Goal: Information Seeking & Learning: Learn about a topic

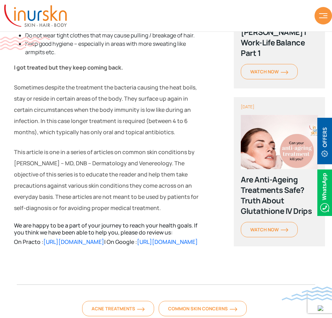
scroll to position [1047, 0]
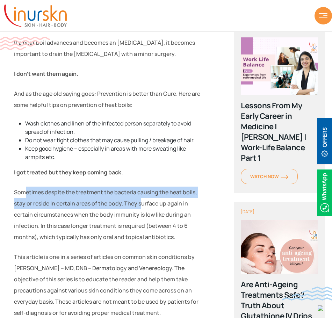
drag, startPoint x: 25, startPoint y: 165, endPoint x: 141, endPoint y: 176, distance: 116.8
click at [141, 186] on p "Sometimes despite the treatment the bacteria causing the heat boils, stay or re…" at bounding box center [109, 214] width 190 height 56
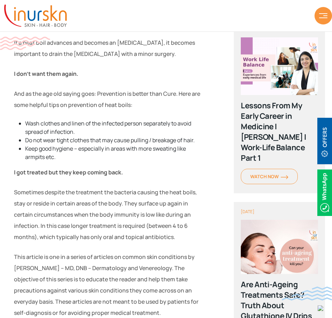
click at [129, 191] on p "Sometimes despite the treatment the bacteria causing the heat boils, stay or re…" at bounding box center [109, 214] width 190 height 56
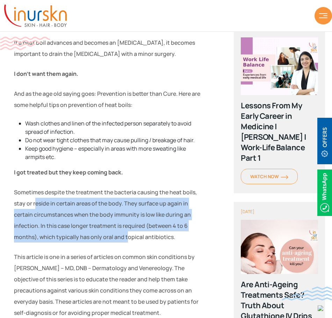
drag, startPoint x: 39, startPoint y: 183, endPoint x: 127, endPoint y: 219, distance: 95.2
click at [127, 219] on p "Sometimes despite the treatment the bacteria causing the heat boils, stay or re…" at bounding box center [109, 214] width 190 height 56
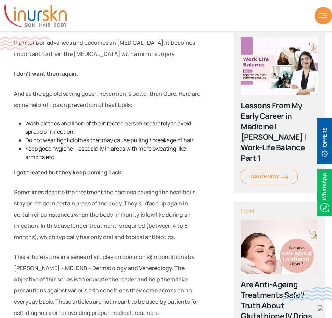
click at [135, 215] on p "Sometimes despite the treatment the bacteria causing the heat boils, stay or re…" at bounding box center [109, 214] width 190 height 56
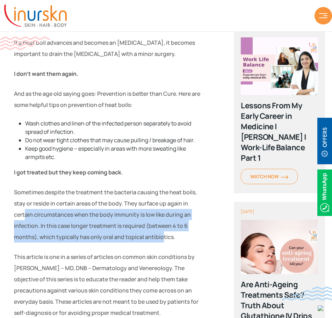
drag, startPoint x: 24, startPoint y: 194, endPoint x: 160, endPoint y: 219, distance: 138.1
click at [160, 219] on p "Sometimes despite the treatment the bacteria causing the heat boils, stay or re…" at bounding box center [109, 214] width 190 height 56
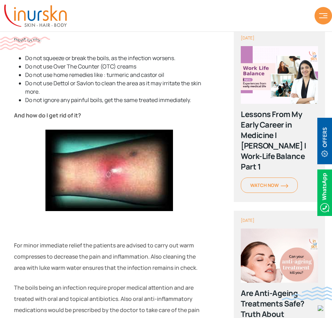
scroll to position [733, 0]
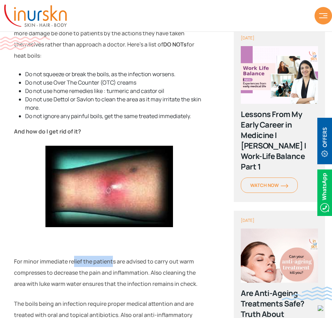
drag, startPoint x: 72, startPoint y: 240, endPoint x: 129, endPoint y: 250, distance: 57.9
click at [114, 256] on p "For minor immediate relief the patients are advised to carry out warm compresse…" at bounding box center [109, 273] width 190 height 34
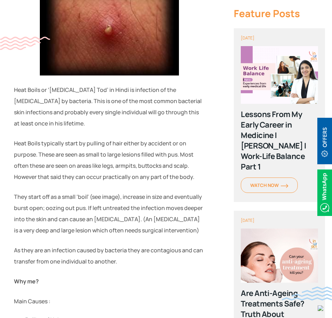
scroll to position [314, 0]
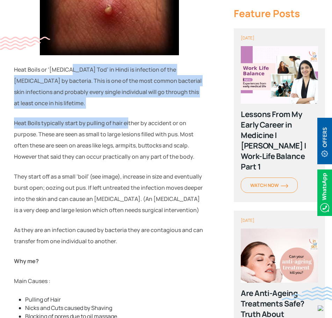
drag, startPoint x: 66, startPoint y: 69, endPoint x: 127, endPoint y: 115, distance: 75.9
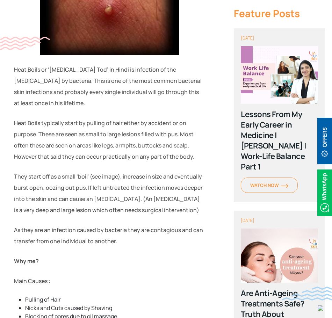
click at [129, 126] on p "Heat Boils typically start by pulling of hair either by accident or on purpose.…" at bounding box center [109, 139] width 190 height 45
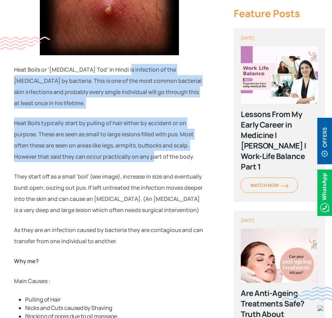
drag, startPoint x: 119, startPoint y: 69, endPoint x: 151, endPoint y: 148, distance: 84.6
click at [149, 150] on p "Heat Boils typically start by pulling of hair either by accident or on purpose.…" at bounding box center [109, 139] width 190 height 45
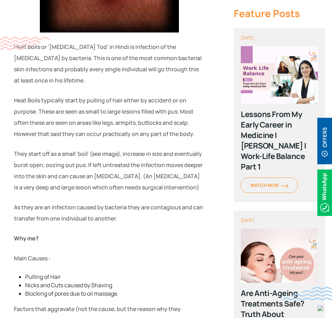
scroll to position [349, 0]
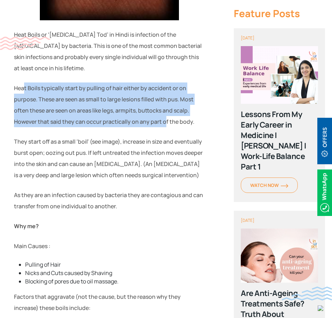
drag, startPoint x: 23, startPoint y: 78, endPoint x: 162, endPoint y: 118, distance: 144.2
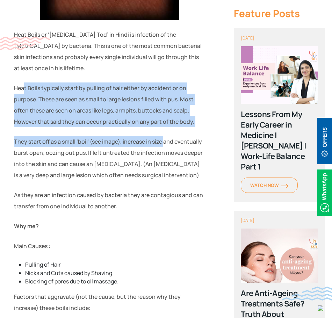
click at [148, 136] on p "They start off as a small ‘boil’ (see image), increase in size and eventually b…" at bounding box center [109, 158] width 190 height 45
drag, startPoint x: 14, startPoint y: 79, endPoint x: 142, endPoint y: 126, distance: 136.6
click at [141, 136] on p "They start off as a small ‘boil’ (see image), increase in size and eventually b…" at bounding box center [109, 158] width 190 height 45
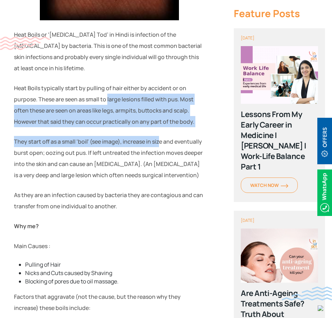
drag, startPoint x: 109, startPoint y: 85, endPoint x: 160, endPoint y: 123, distance: 63.8
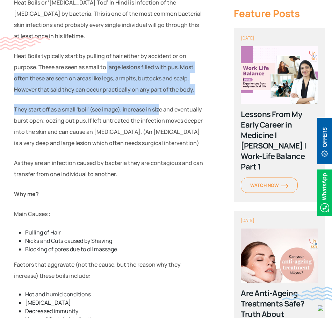
scroll to position [454, 0]
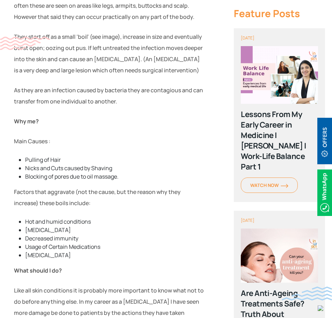
drag, startPoint x: 59, startPoint y: 27, endPoint x: 105, endPoint y: 32, distance: 47.0
click at [97, 31] on p "They start off as a small ‘boil’ (see image), increase in size and eventually b…" at bounding box center [109, 53] width 190 height 45
click at [106, 32] on p "They start off as a small ‘boil’ (see image), increase in size and eventually b…" at bounding box center [109, 53] width 190 height 45
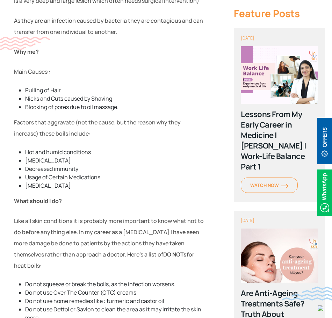
scroll to position [524, 0]
click at [54, 86] on li "Pulling of Hair" at bounding box center [114, 90] width 179 height 8
drag, startPoint x: 22, startPoint y: 141, endPoint x: 87, endPoint y: 139, distance: 64.6
click at [87, 147] on ul "Hot and humid conditions [MEDICAL_DATA] Decreased immunity Usage of Certain Med…" at bounding box center [109, 168] width 190 height 42
click at [97, 147] on li "Hot and humid conditions" at bounding box center [114, 151] width 179 height 8
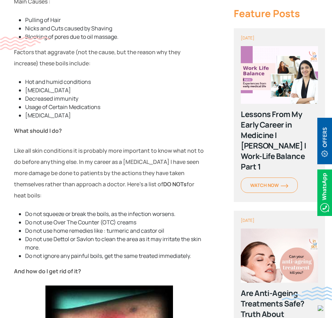
scroll to position [628, 0]
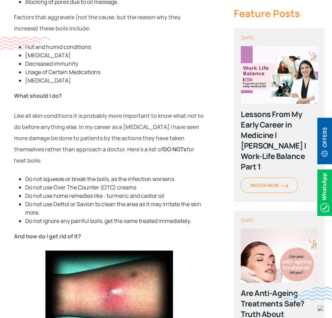
drag, startPoint x: 17, startPoint y: 106, endPoint x: 191, endPoint y: 145, distance: 178.0
click at [192, 144] on div "Beyond the Surface: Decoding the Significance of Heat Boils. What is a heat boi…" at bounding box center [109, 165] width 218 height 1241
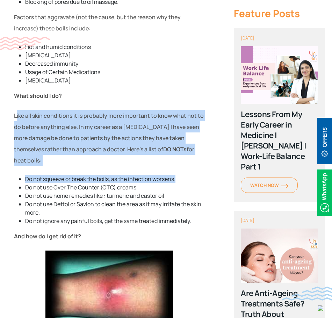
click at [167, 175] on li "Do not squeeze or break the boils, as the infection worsens." at bounding box center [114, 179] width 179 height 8
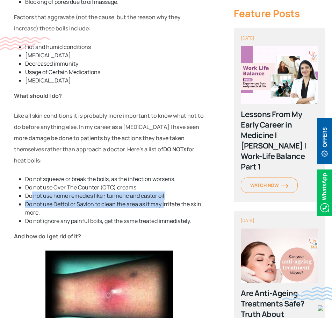
drag, startPoint x: 31, startPoint y: 176, endPoint x: 164, endPoint y: 183, distance: 133.2
click at [164, 183] on ul "Do not squeeze or break the boils, as the infection worsens. Do not use Over Th…" at bounding box center [109, 200] width 190 height 50
click at [89, 200] on li "Do not use Dettol or Savlon to clean the area as it may irritate the skin more." at bounding box center [114, 208] width 179 height 17
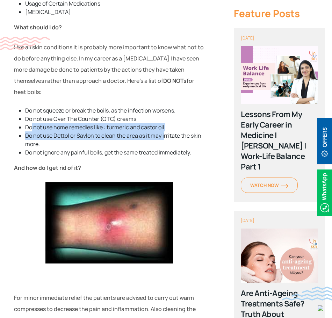
scroll to position [698, 0]
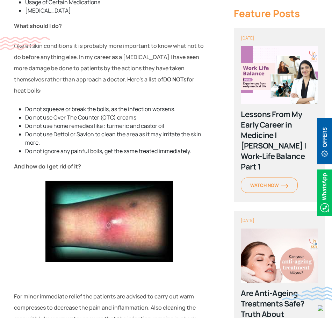
click at [126, 147] on li "Do not ignore any painful boils, get the same treated immediately." at bounding box center [114, 151] width 179 height 8
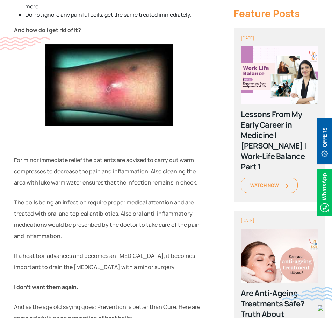
scroll to position [838, 0]
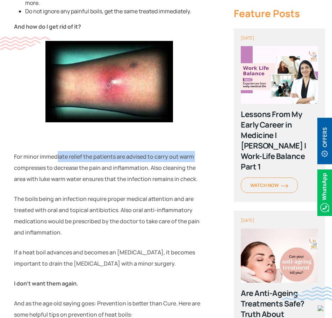
drag, startPoint x: 14, startPoint y: 140, endPoint x: 58, endPoint y: 136, distance: 44.2
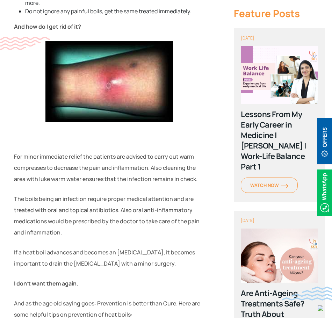
click at [90, 161] on p "For minor immediate relief the patients are advised to carry out warm compresse…" at bounding box center [109, 168] width 190 height 34
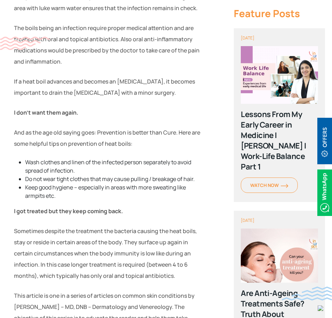
scroll to position [1047, 0]
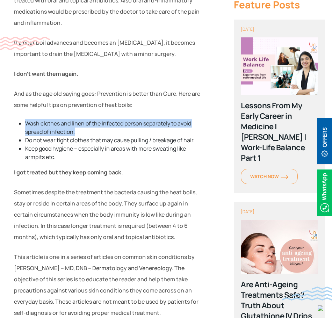
drag, startPoint x: 27, startPoint y: 101, endPoint x: 78, endPoint y: 112, distance: 51.5
click at [78, 119] on li "Wash clothes and linen of the infected person separately to avoid spread of inf…" at bounding box center [114, 127] width 179 height 17
click at [91, 119] on li "Wash clothes and linen of the infected person separately to avoid spread of inf…" at bounding box center [114, 127] width 179 height 17
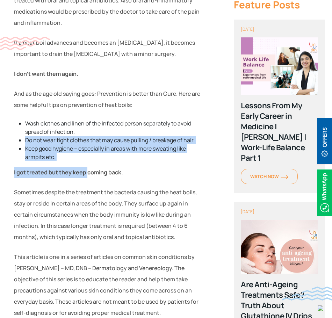
drag, startPoint x: 14, startPoint y: 116, endPoint x: 87, endPoint y: 143, distance: 77.1
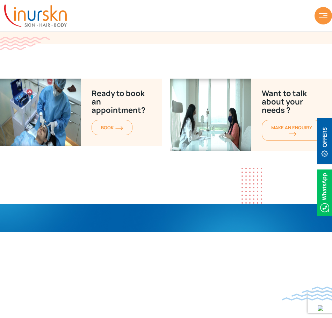
scroll to position [1411, 0]
